Goal: Check status

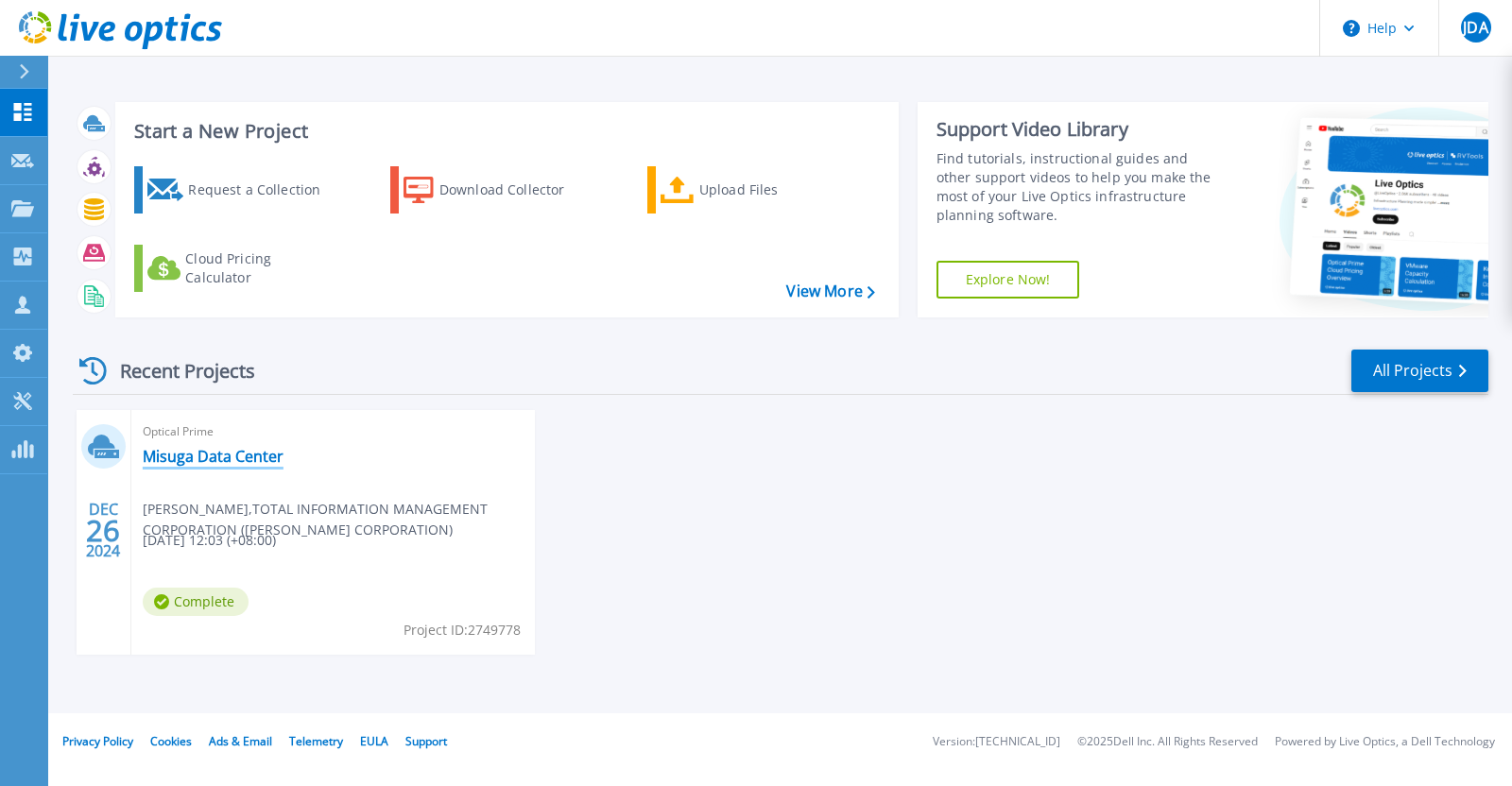
click at [200, 463] on link "Misuga Data Center" at bounding box center [213, 456] width 141 height 19
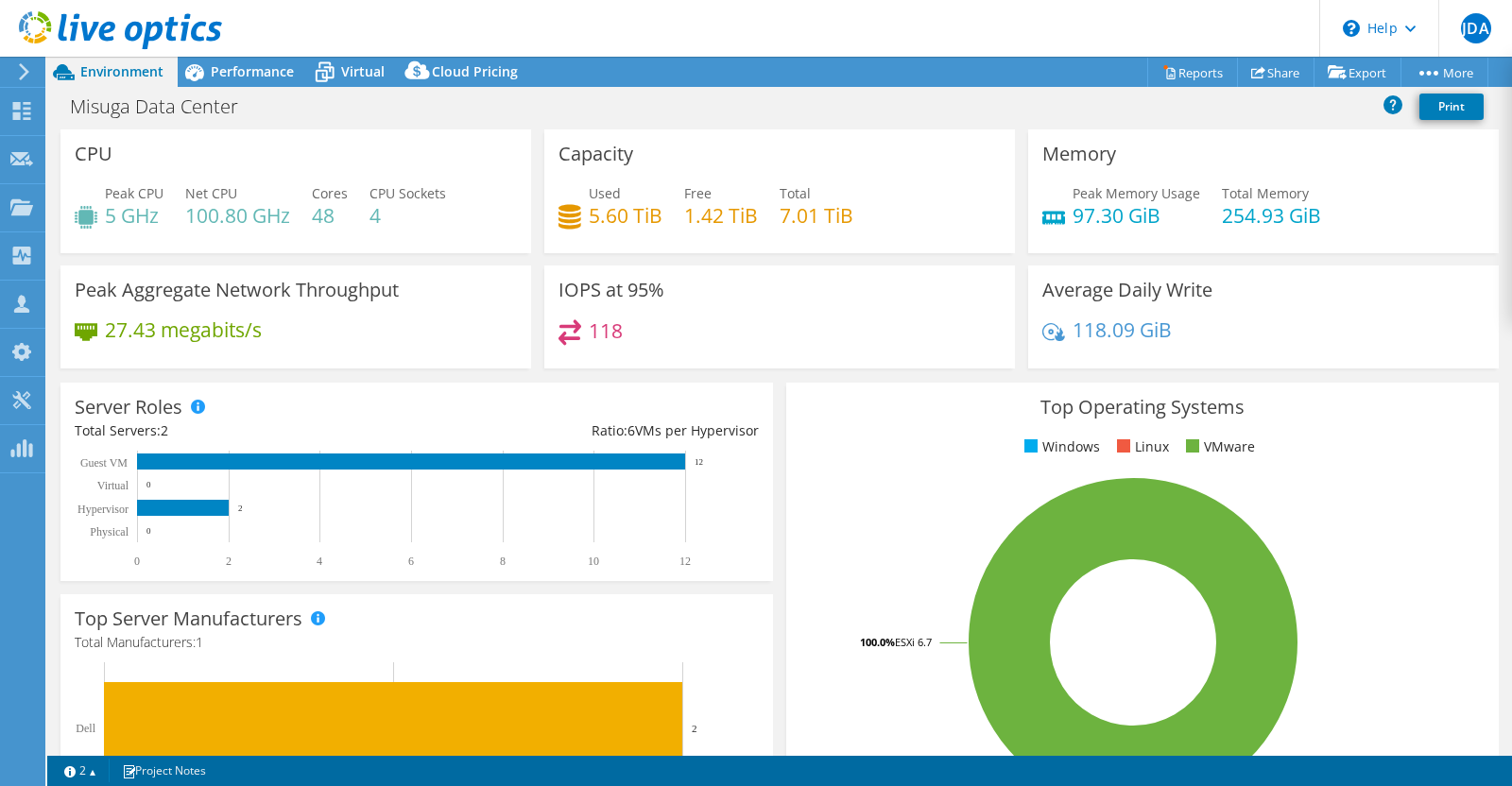
select select "USD"
click at [343, 78] on span "Virtual" at bounding box center [363, 71] width 44 height 18
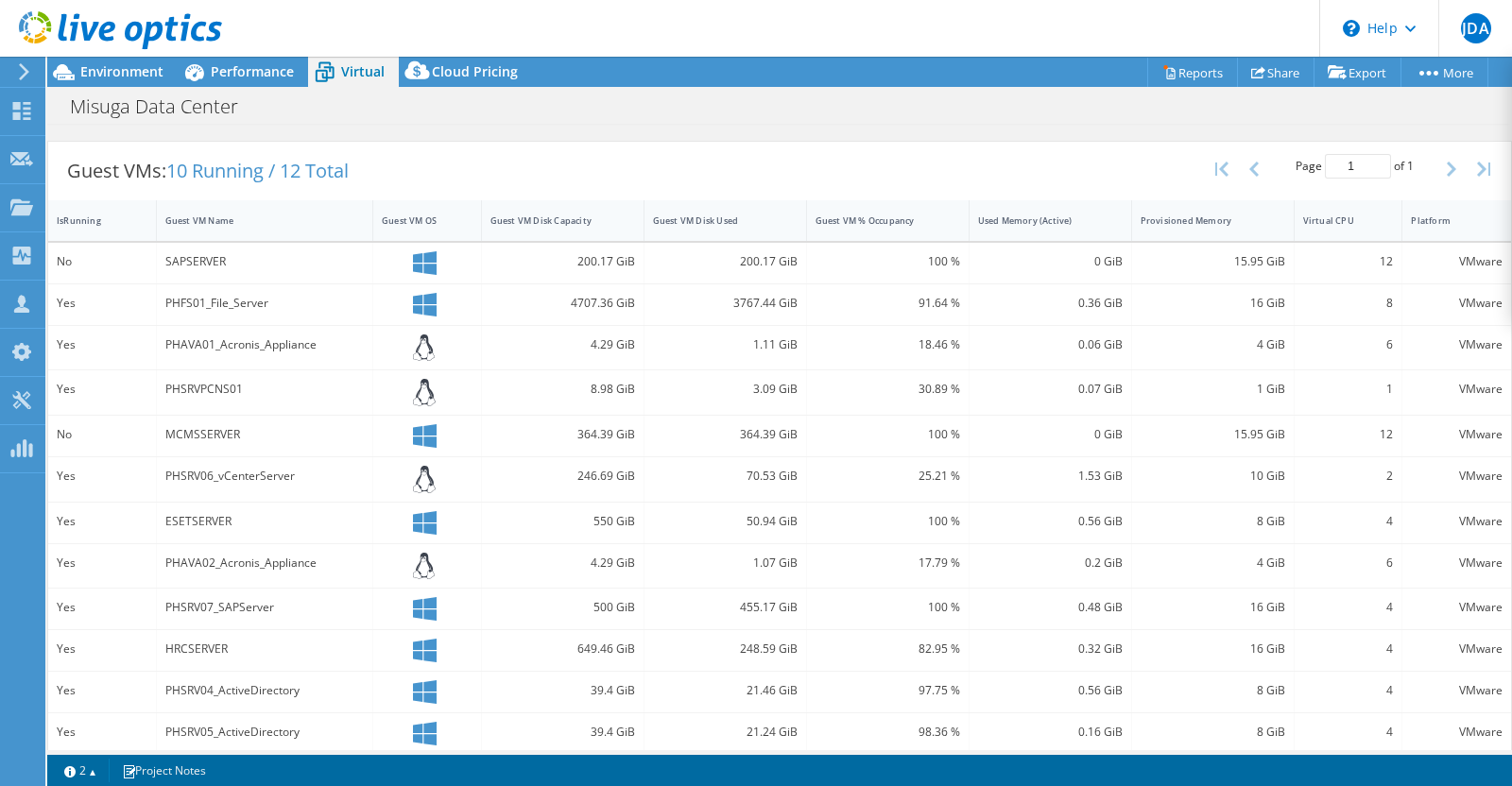
scroll to position [236, 0]
